Goal: Information Seeking & Learning: Learn about a topic

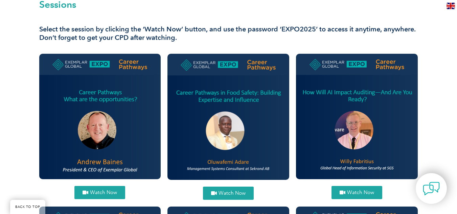
scroll to position [269, 0]
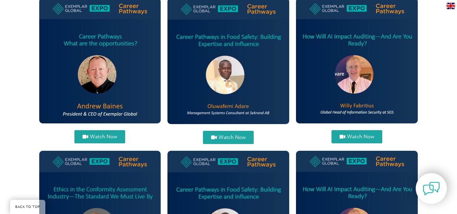
click at [225, 139] on span "Watch Now" at bounding box center [231, 137] width 27 height 5
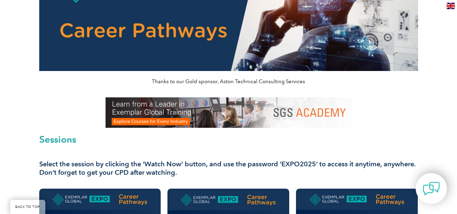
scroll to position [81, 0]
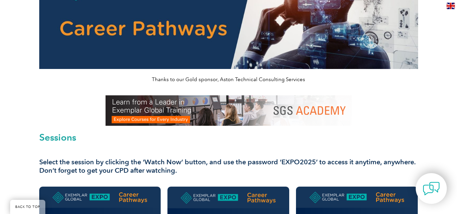
click at [201, 114] on img at bounding box center [228, 110] width 246 height 30
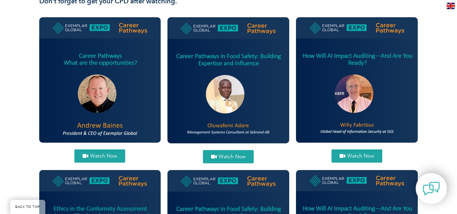
scroll to position [258, 0]
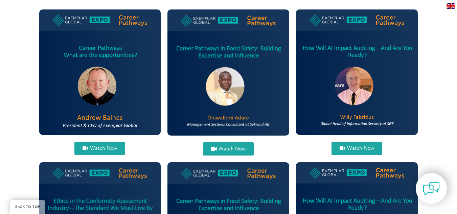
click at [105, 146] on span "Watch Now" at bounding box center [103, 148] width 27 height 5
